Goal: Navigation & Orientation: Find specific page/section

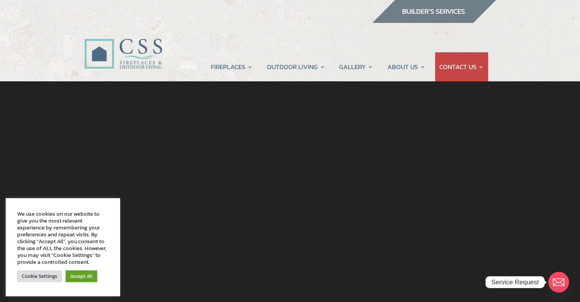
click at [190, 67] on link "HOME" at bounding box center [188, 66] width 17 height 29
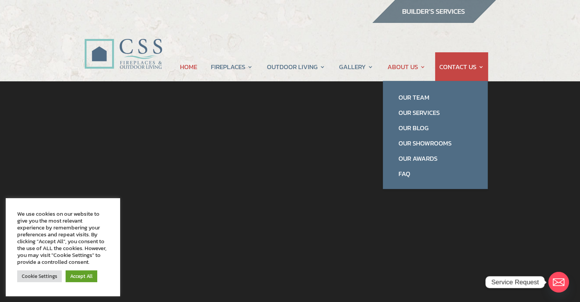
click at [409, 64] on link "ABOUT US" at bounding box center [406, 66] width 38 height 29
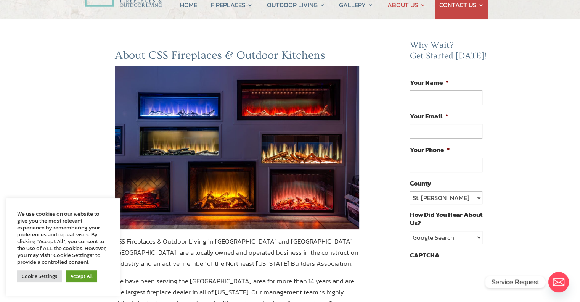
scroll to position [76, 0]
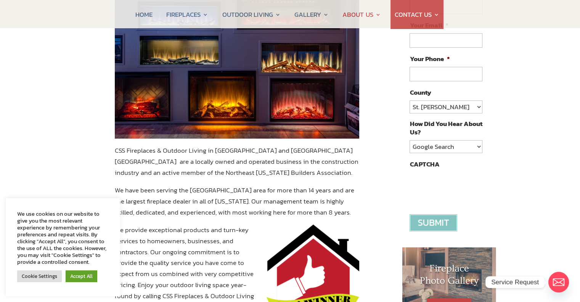
scroll to position [0, 0]
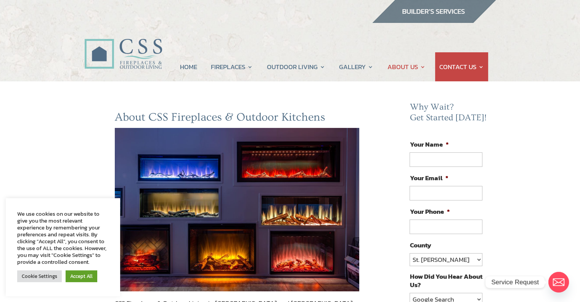
drag, startPoint x: 61, startPoint y: 0, endPoint x: 127, endPoint y: 63, distance: 90.9
click at [127, 63] on img at bounding box center [123, 45] width 78 height 55
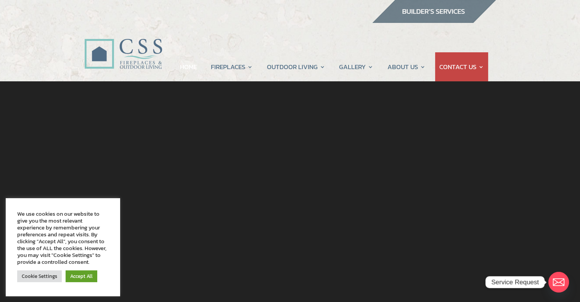
click at [196, 66] on link "HOME" at bounding box center [188, 66] width 17 height 29
click at [436, 10] on img at bounding box center [434, 11] width 124 height 23
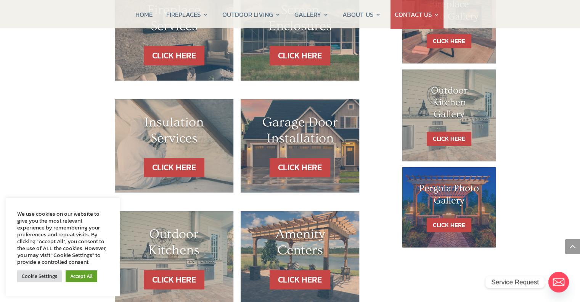
scroll to position [343, 0]
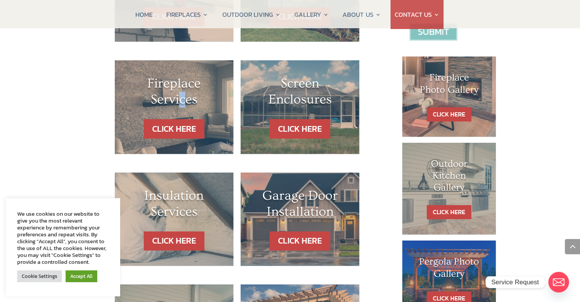
click at [183, 97] on h1 "Fireplace Services" at bounding box center [174, 94] width 88 height 36
click at [169, 129] on link "CLICK HERE" at bounding box center [174, 128] width 66 height 19
